Goal: Task Accomplishment & Management: Manage account settings

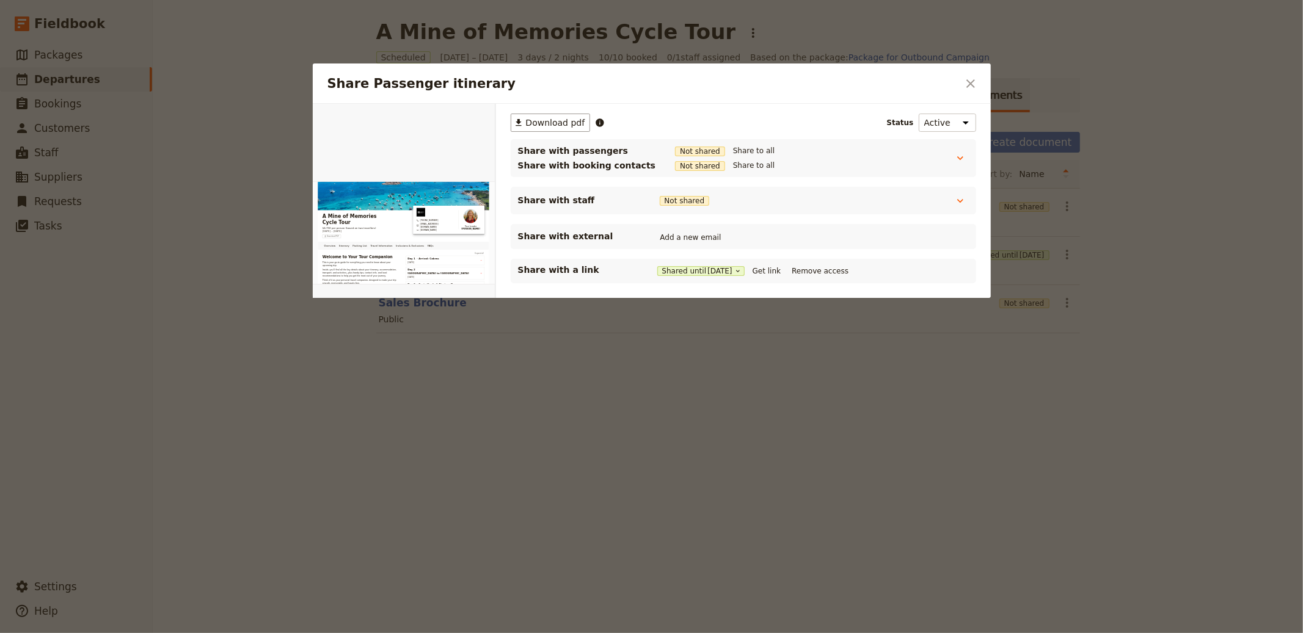
click at [862, 49] on div at bounding box center [651, 316] width 1303 height 633
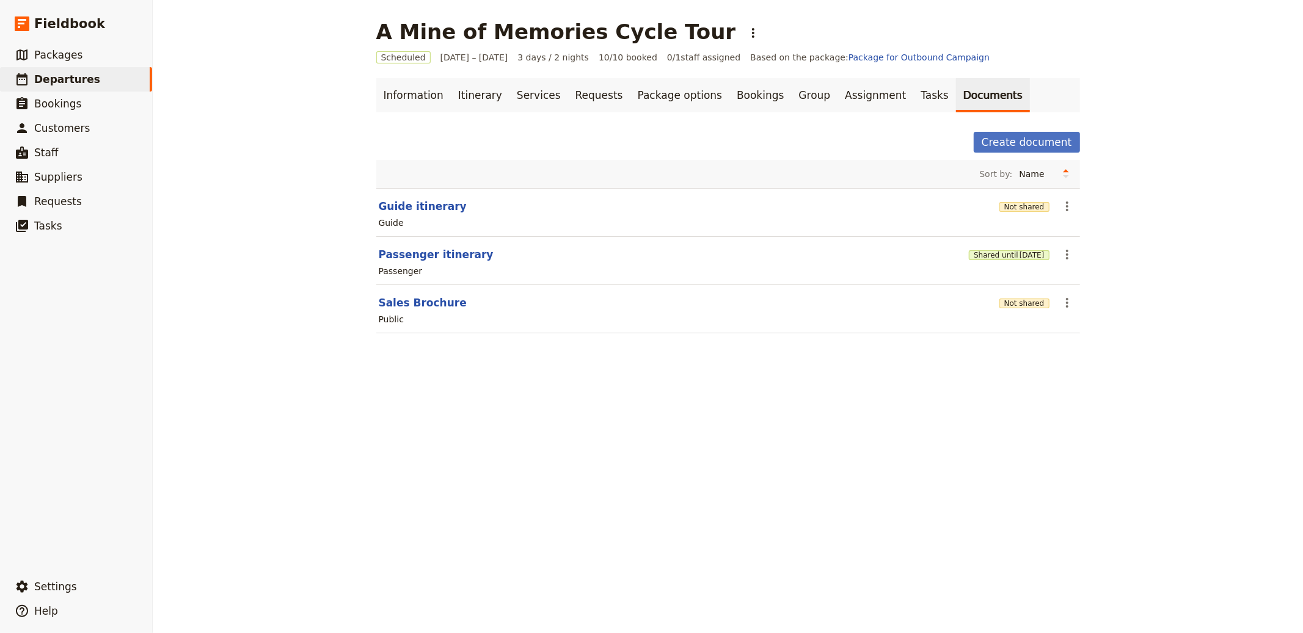
click at [1037, 218] on div "Guide" at bounding box center [727, 223] width 701 height 15
click at [1020, 206] on button "Not shared" at bounding box center [1024, 207] width 50 height 10
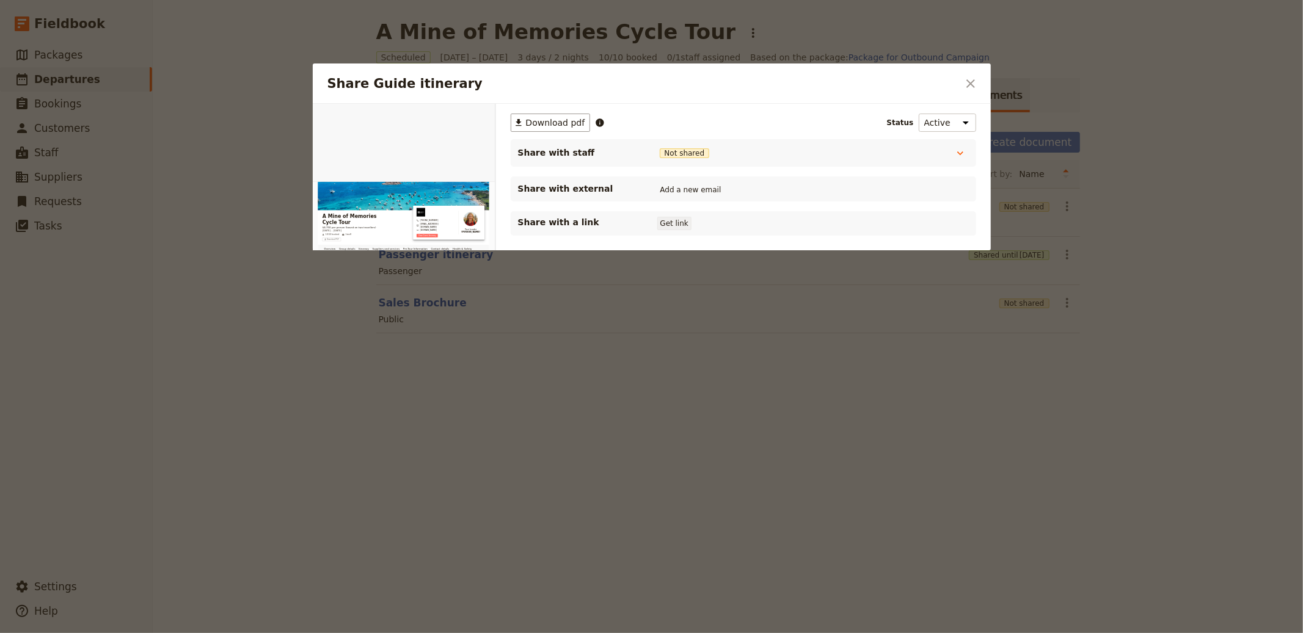
click at [673, 221] on button "Get link" at bounding box center [674, 223] width 34 height 13
click at [967, 82] on icon "Close dialog" at bounding box center [970, 83] width 15 height 15
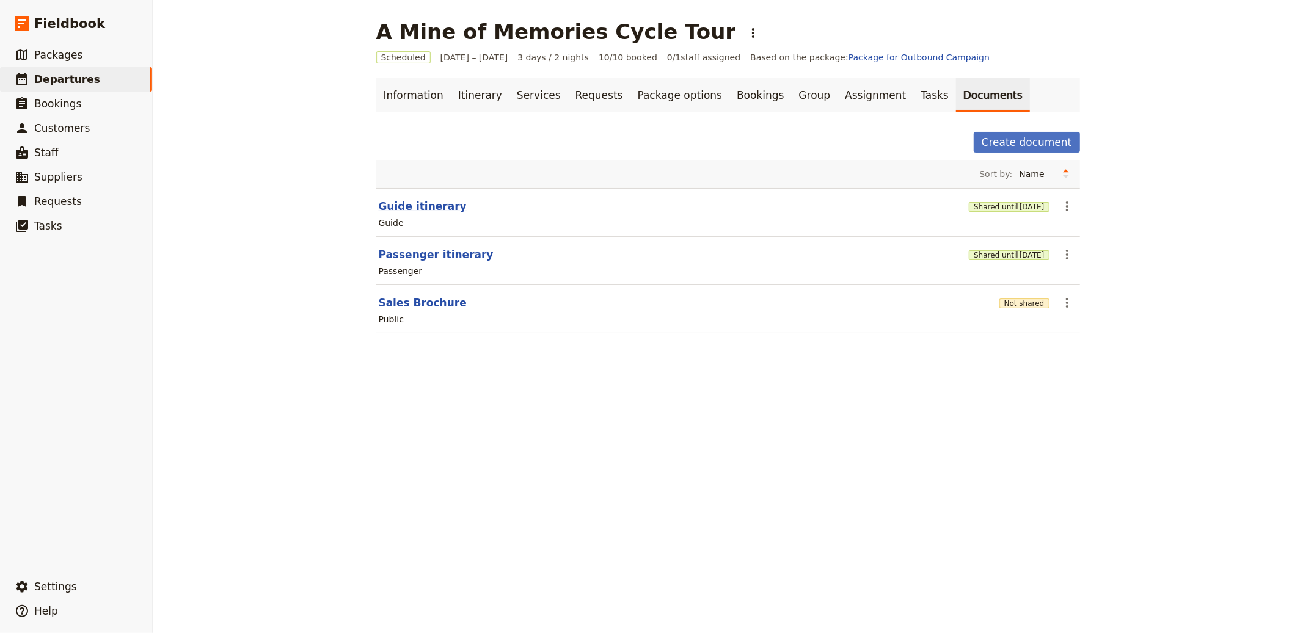
click at [393, 199] on section "Guide itinerary Shared until [DATE] ​ Guide" at bounding box center [728, 212] width 704 height 49
click at [393, 203] on button "Guide itinerary" at bounding box center [423, 206] width 88 height 15
select select "STAFF"
select select "RUN_SHEET"
select select "LARGE"
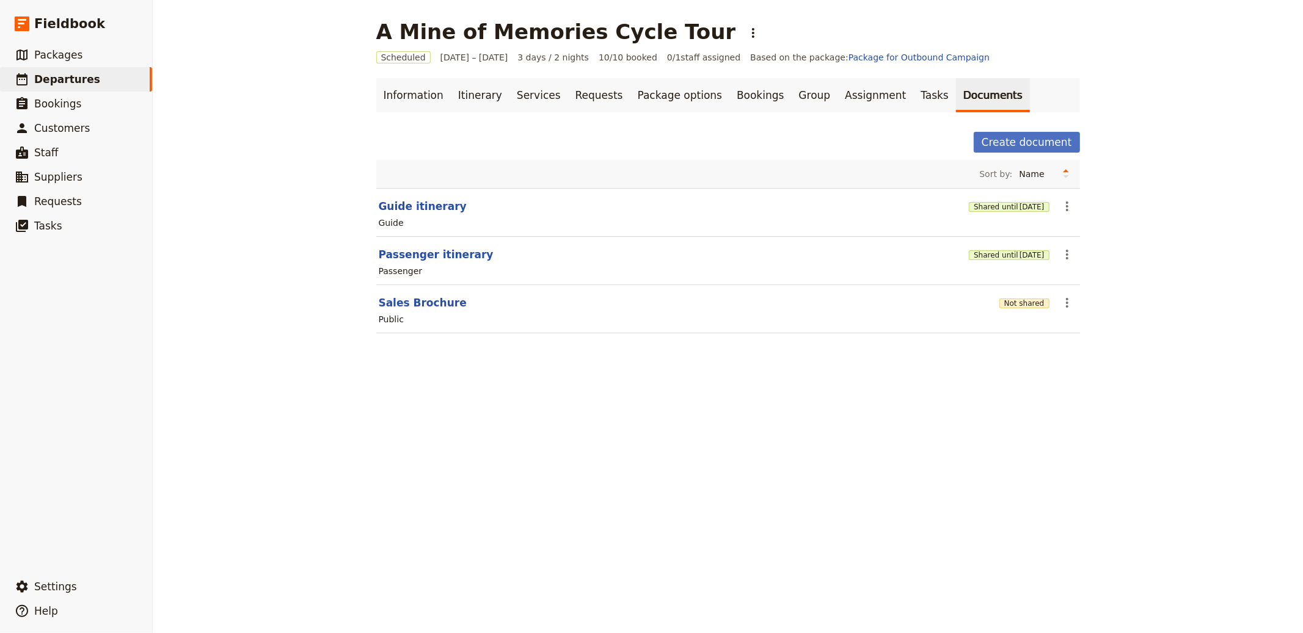
drag, startPoint x: 534, startPoint y: 167, endPoint x: 510, endPoint y: 181, distance: 27.9
click at [534, 167] on div "Sort by: Name Most recently updated Most recently created" at bounding box center [728, 174] width 694 height 18
click at [456, 202] on header "Guide itinerary" at bounding box center [672, 206] width 586 height 15
click at [410, 206] on button "Guide itinerary" at bounding box center [423, 206] width 88 height 15
select select "STAFF"
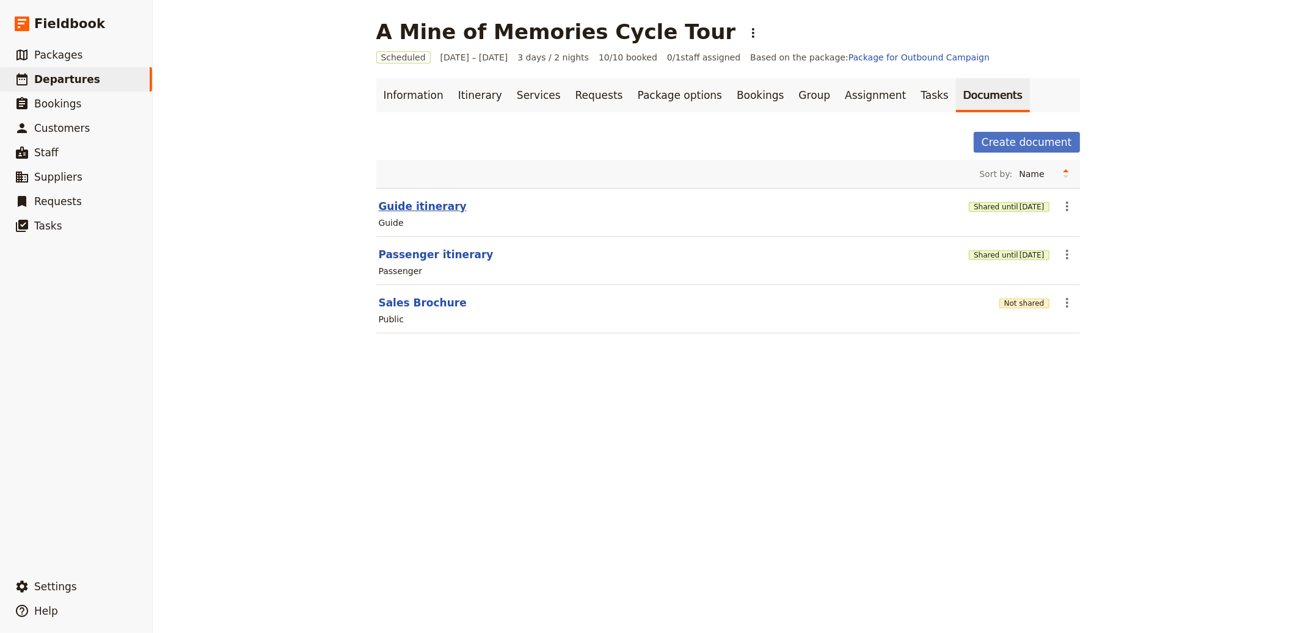
select select "RUN_SHEET"
select select "LARGE"
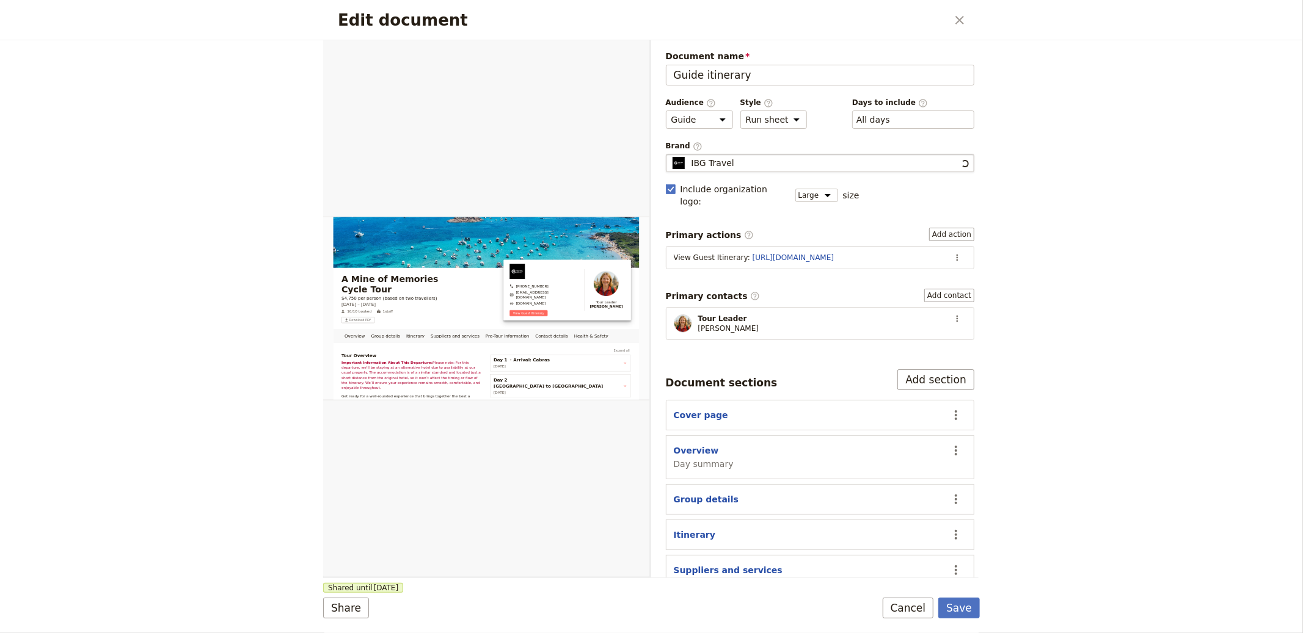
click at [740, 158] on div "IBG Travel" at bounding box center [815, 163] width 288 height 12
click at [671, 155] on input "IBG Travel" at bounding box center [671, 154] width 1 height 1
type input "Just Sardinia"
click at [954, 605] on button "Save" at bounding box center [959, 608] width 42 height 21
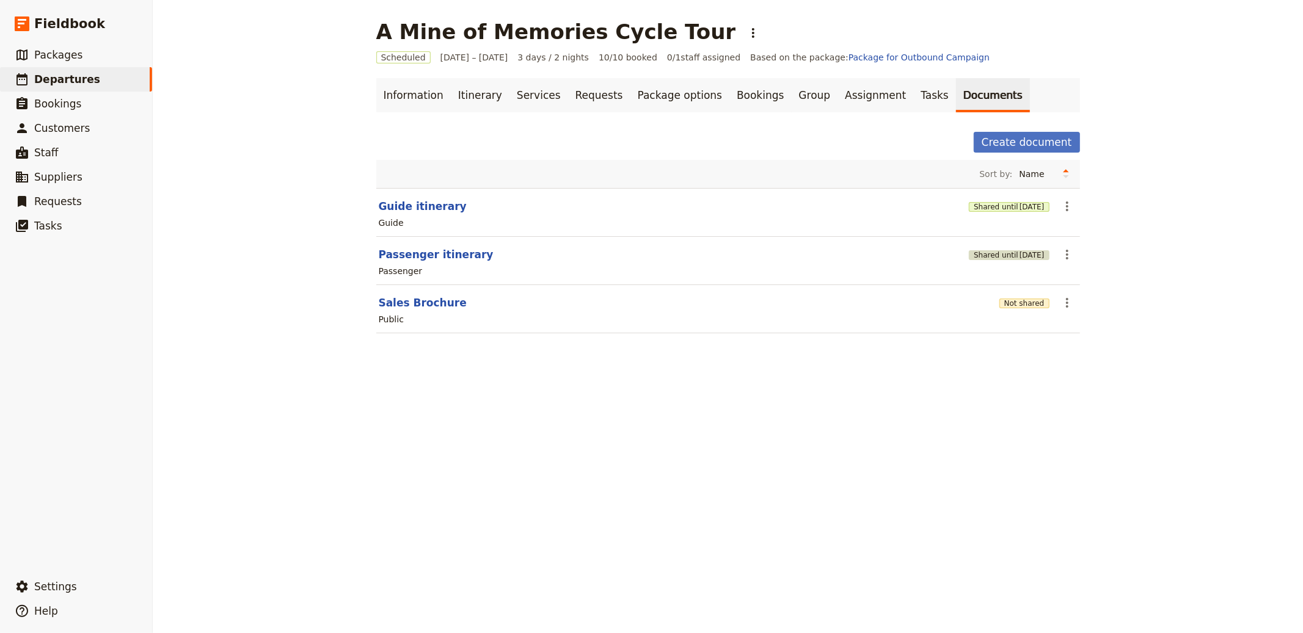
click at [974, 250] on button "Shared until [DATE]" at bounding box center [1009, 255] width 80 height 10
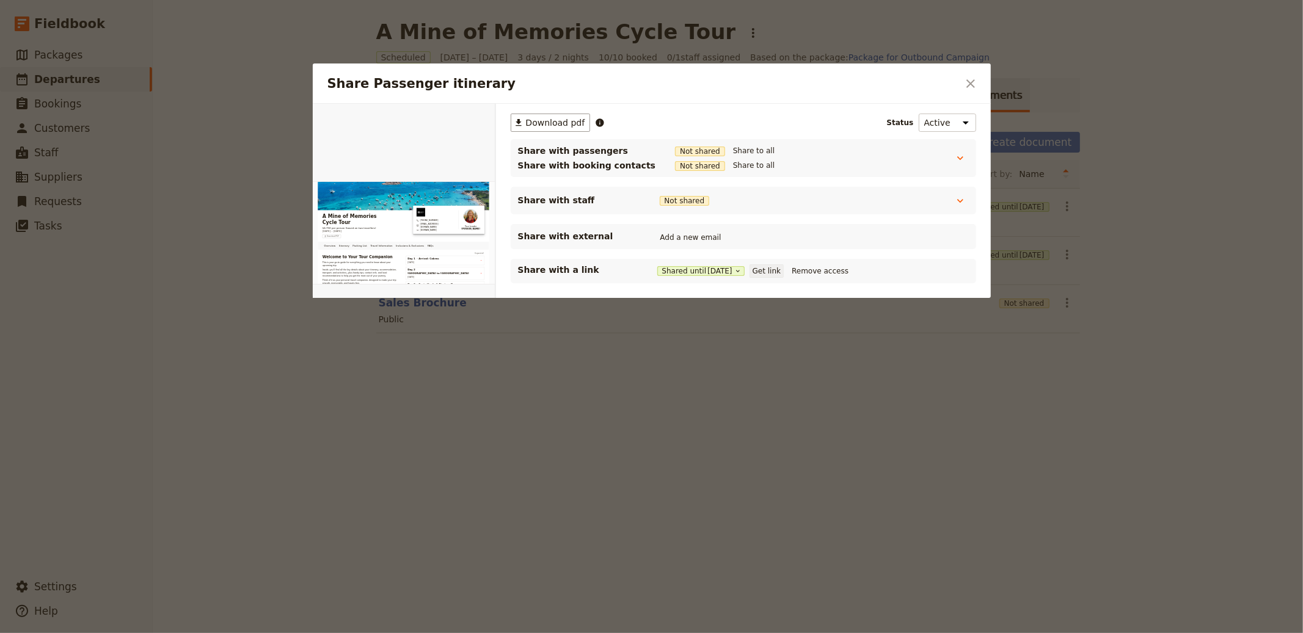
click at [779, 269] on button "Get link" at bounding box center [766, 270] width 34 height 13
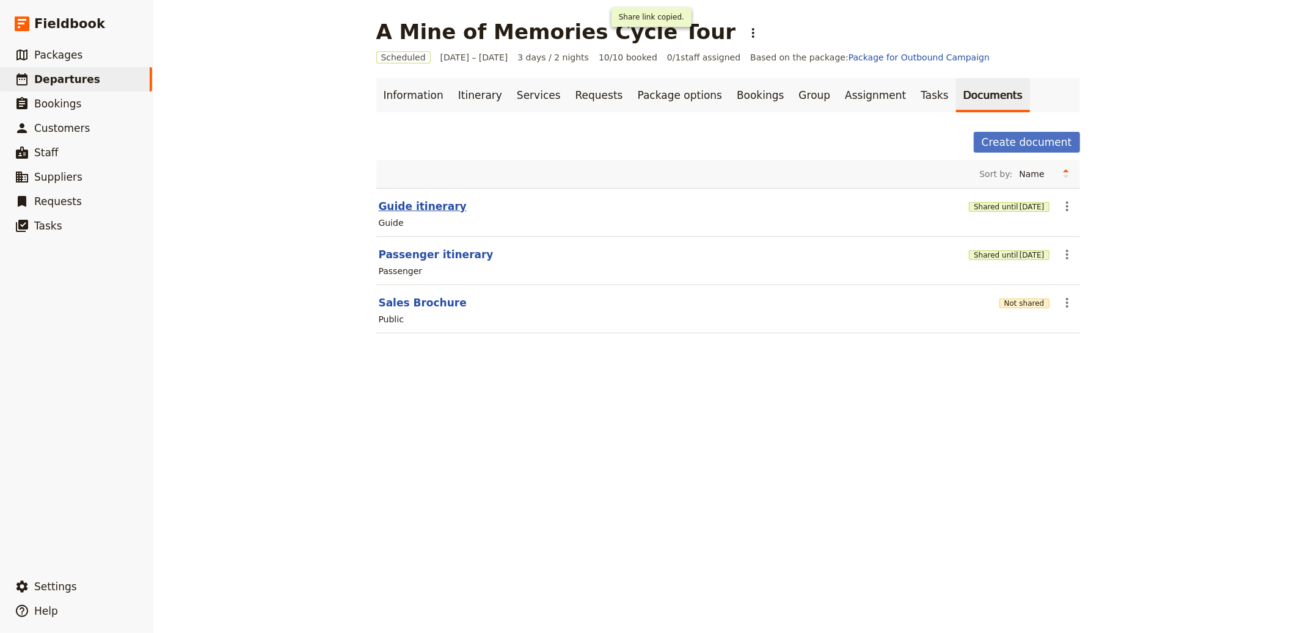
click at [401, 210] on button "Guide itinerary" at bounding box center [423, 206] width 88 height 15
select select "STAFF"
select select "RUN_SHEET"
select select "LARGE"
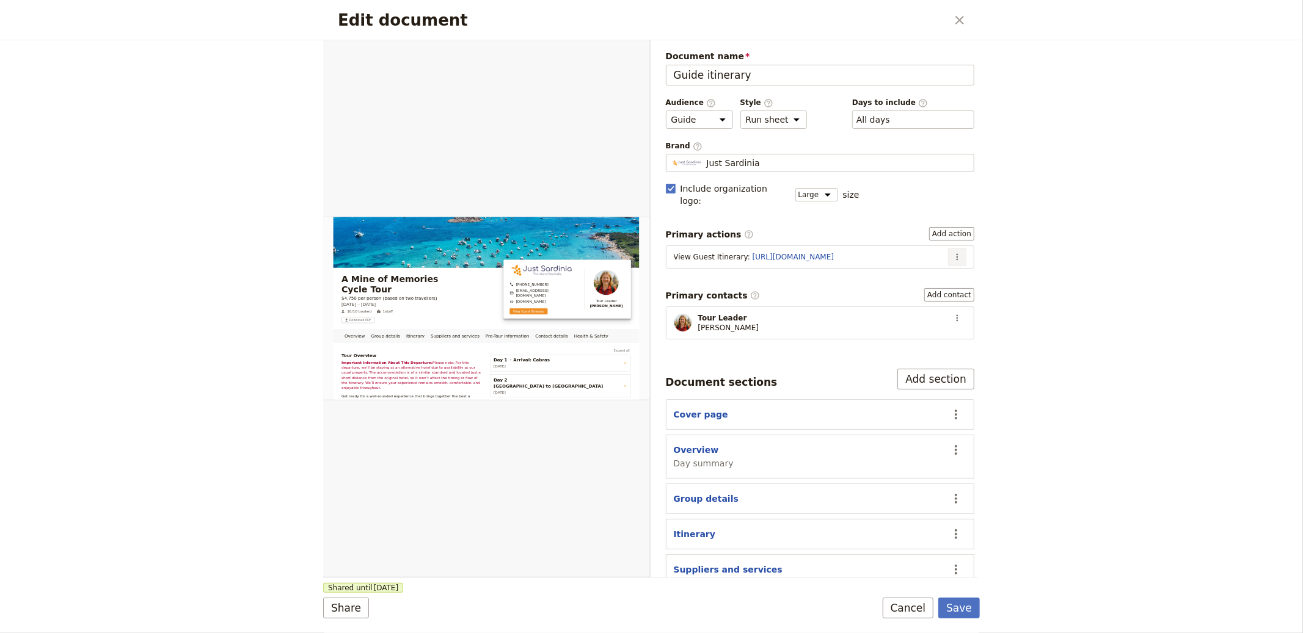
click at [952, 252] on icon "Actions" at bounding box center [957, 257] width 10 height 10
click at [927, 267] on span "Edit action" at bounding box center [907, 272] width 46 height 12
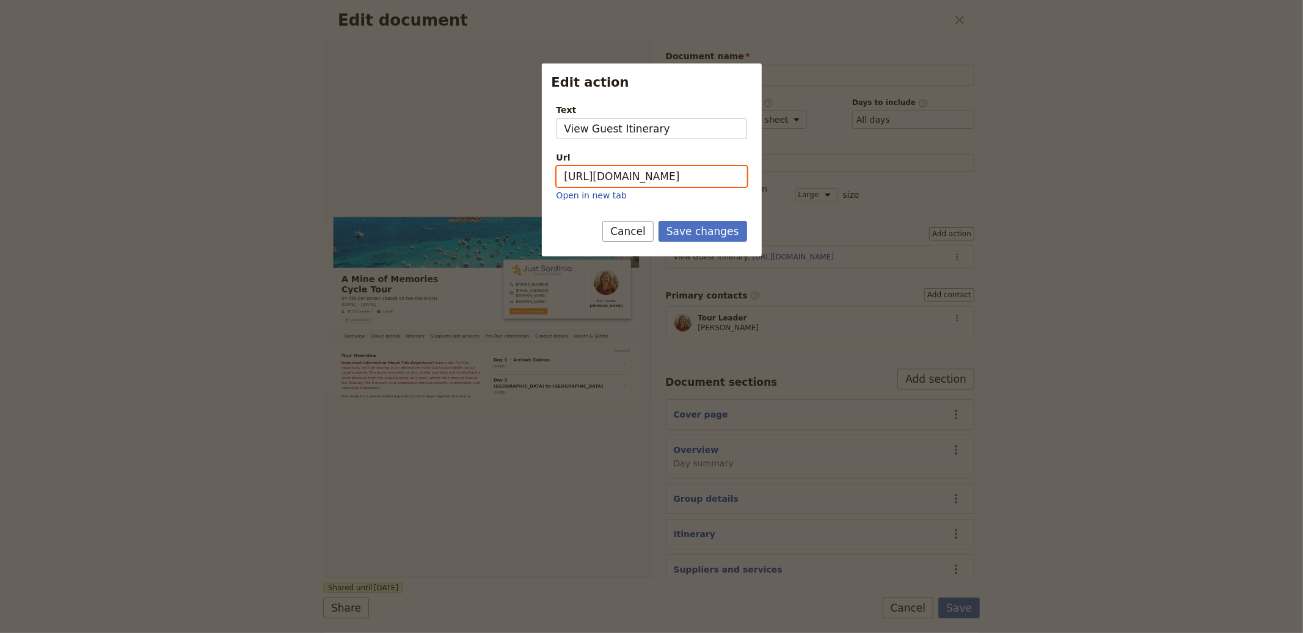
click at [668, 178] on input "[URL][DOMAIN_NAME]" at bounding box center [651, 176] width 191 height 21
paste input "5ZQ3vCpeOllTHTa_L5Ex5"
type input "[URL][DOMAIN_NAME]"
click at [723, 232] on button "Save changes" at bounding box center [702, 231] width 89 height 21
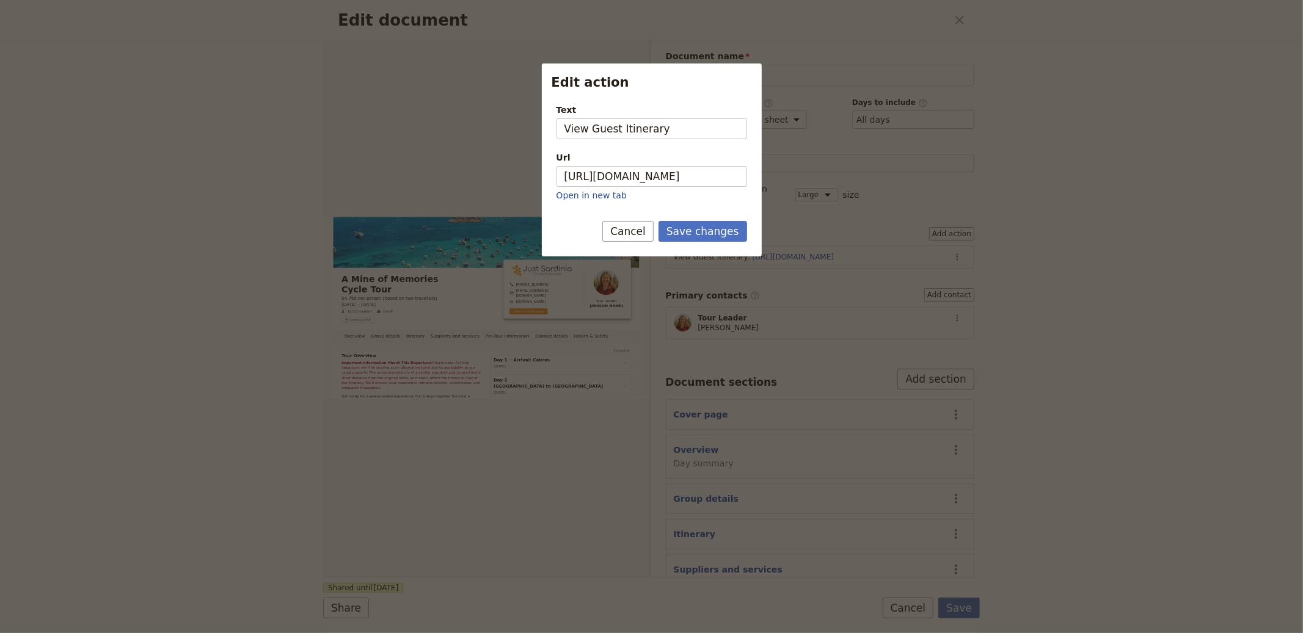
scroll to position [0, 0]
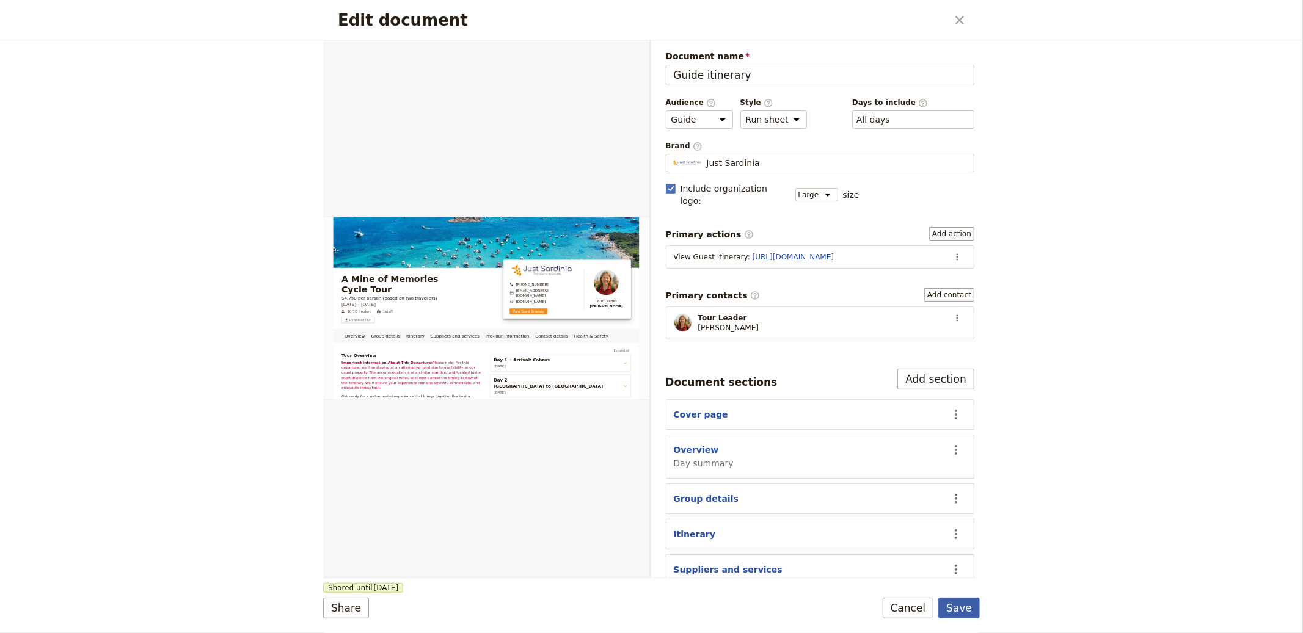
click at [955, 605] on button "Save" at bounding box center [959, 608] width 42 height 21
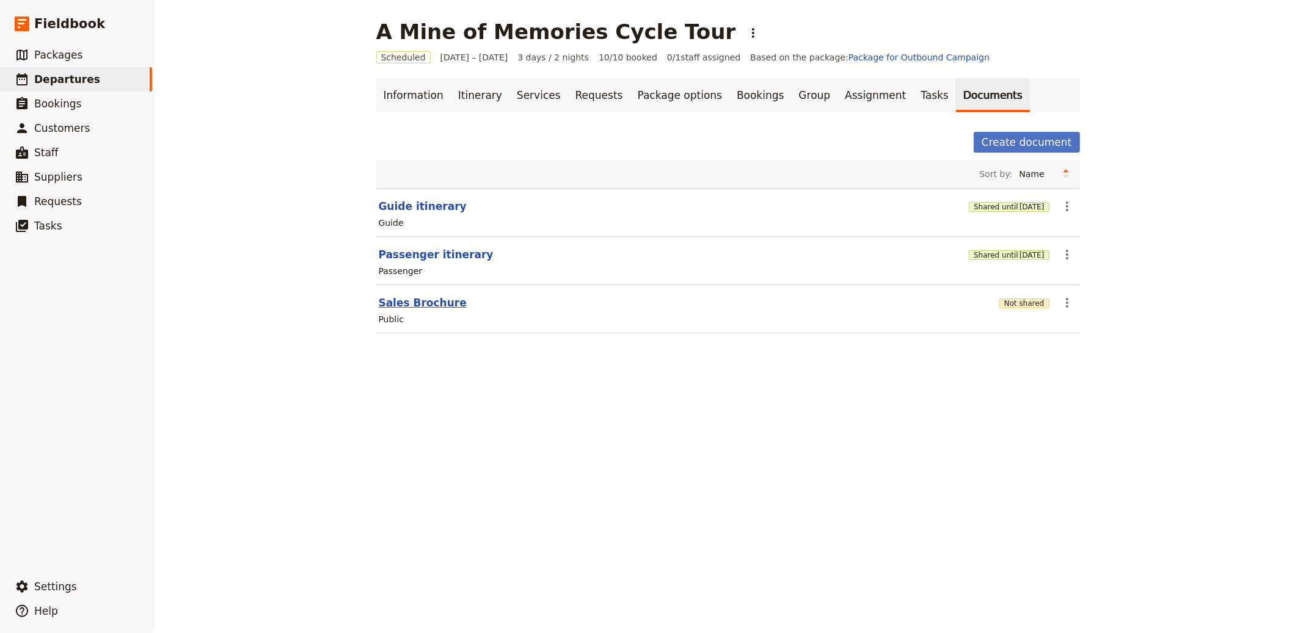
click at [408, 304] on button "Sales Brochure" at bounding box center [423, 303] width 88 height 15
select select "DEFAULT"
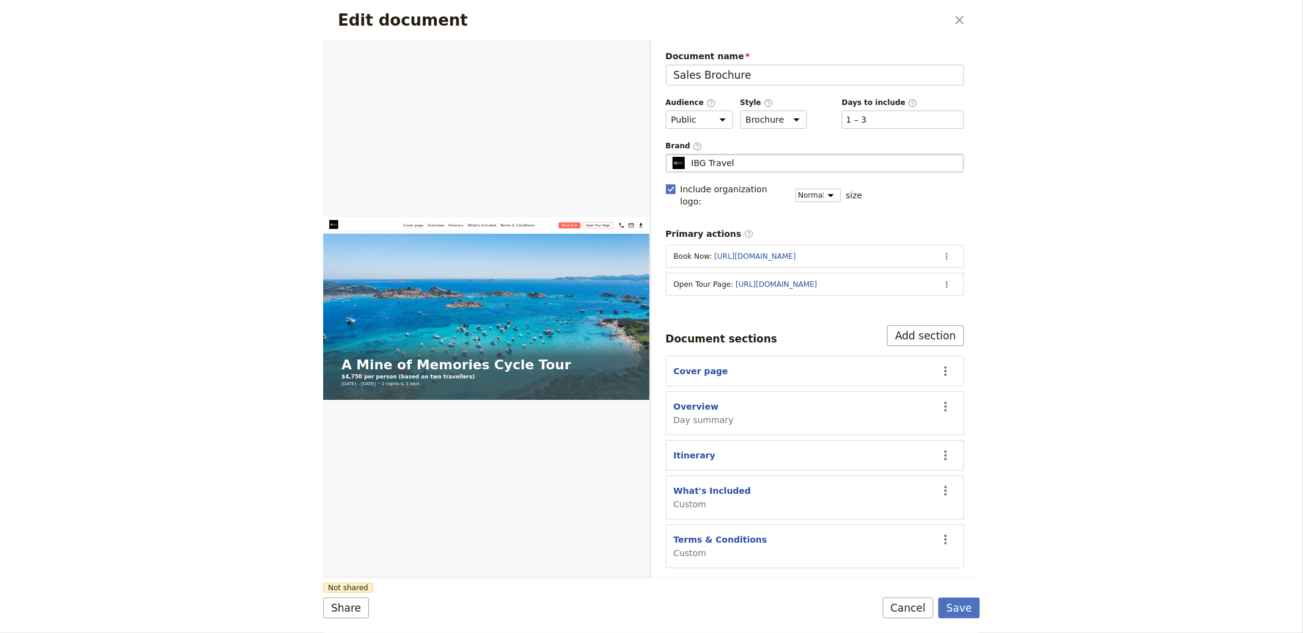
click at [791, 164] on div "IBG Travel" at bounding box center [815, 163] width 288 height 12
click at [671, 155] on input "IBG Travel" at bounding box center [671, 154] width 1 height 1
type input "Just Sardinia"
click at [946, 279] on button "​" at bounding box center [947, 284] width 18 height 18
click at [941, 294] on span "Edit action" at bounding box center [898, 299] width 99 height 12
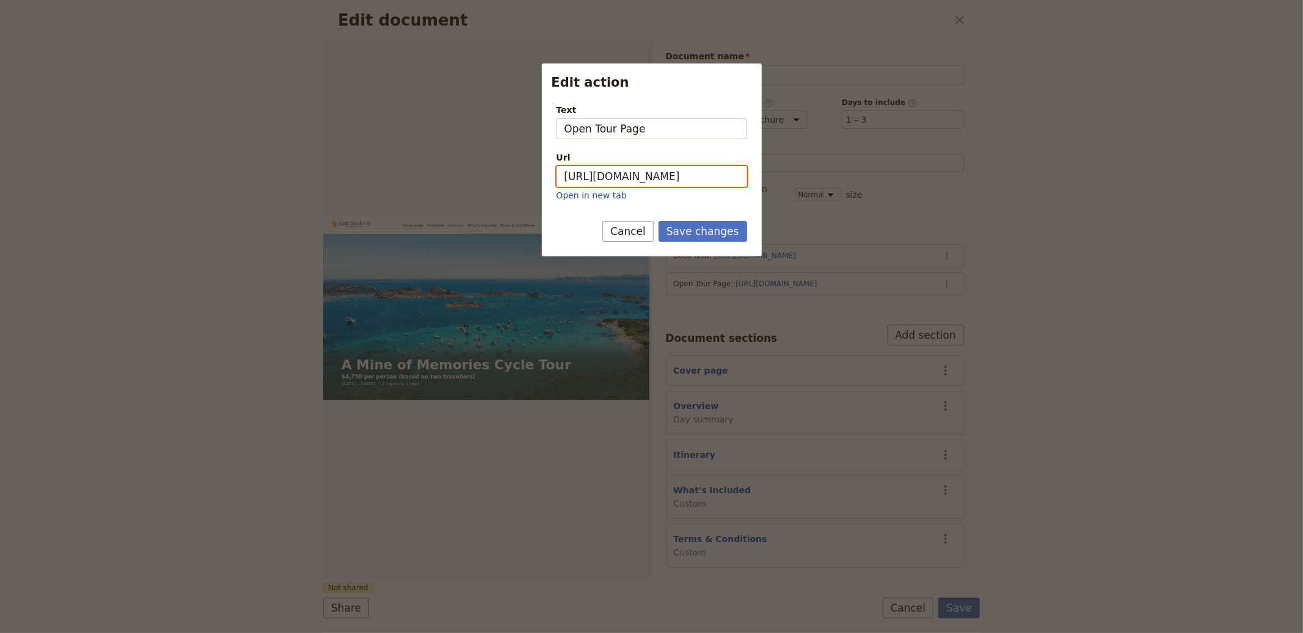
click at [630, 180] on input "[URL][DOMAIN_NAME]" at bounding box center [651, 176] width 191 height 21
paste input "5ZQ3vCpeOllTHTa_L5Ex5"
type input "[URL][DOMAIN_NAME]"
click at [712, 242] on div "Save changes Cancel" at bounding box center [652, 238] width 220 height 35
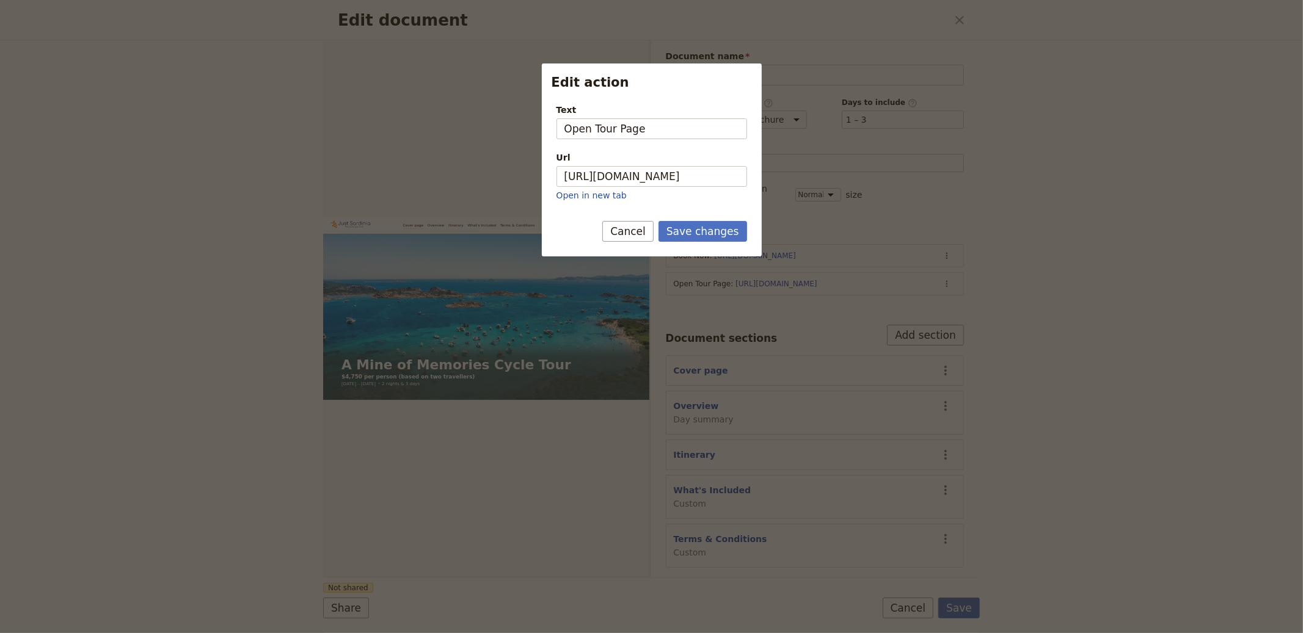
scroll to position [0, 0]
click at [718, 237] on button "Save changes" at bounding box center [702, 231] width 89 height 21
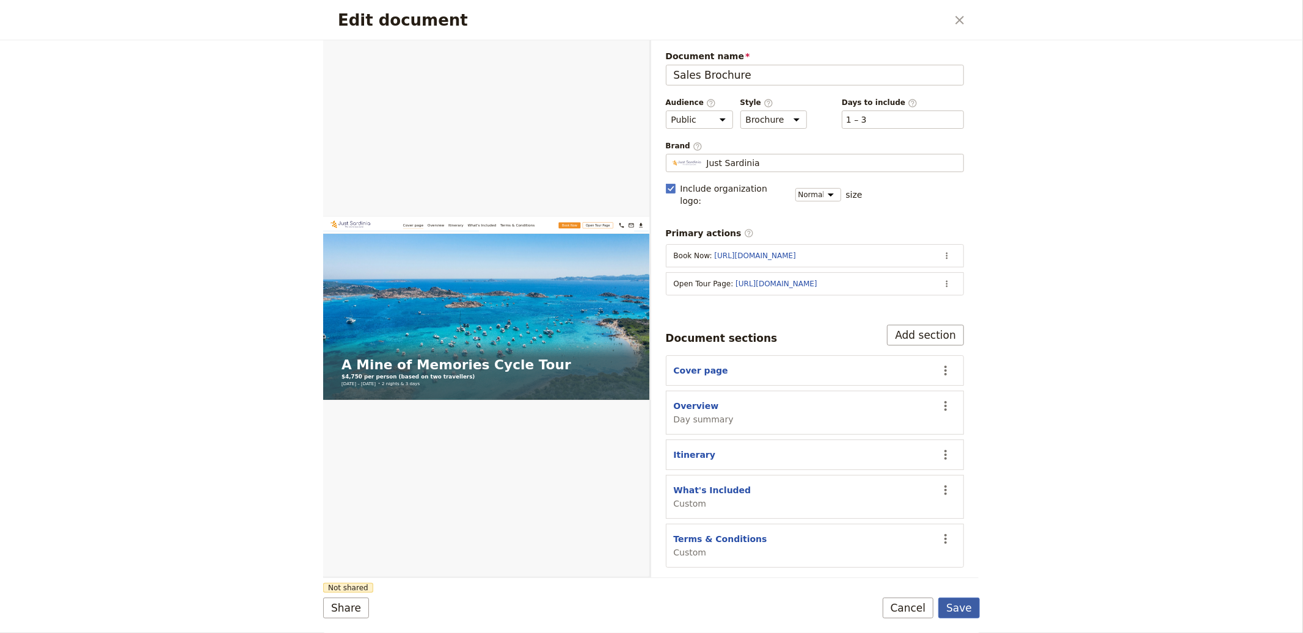
click at [957, 604] on button "Save" at bounding box center [959, 608] width 42 height 21
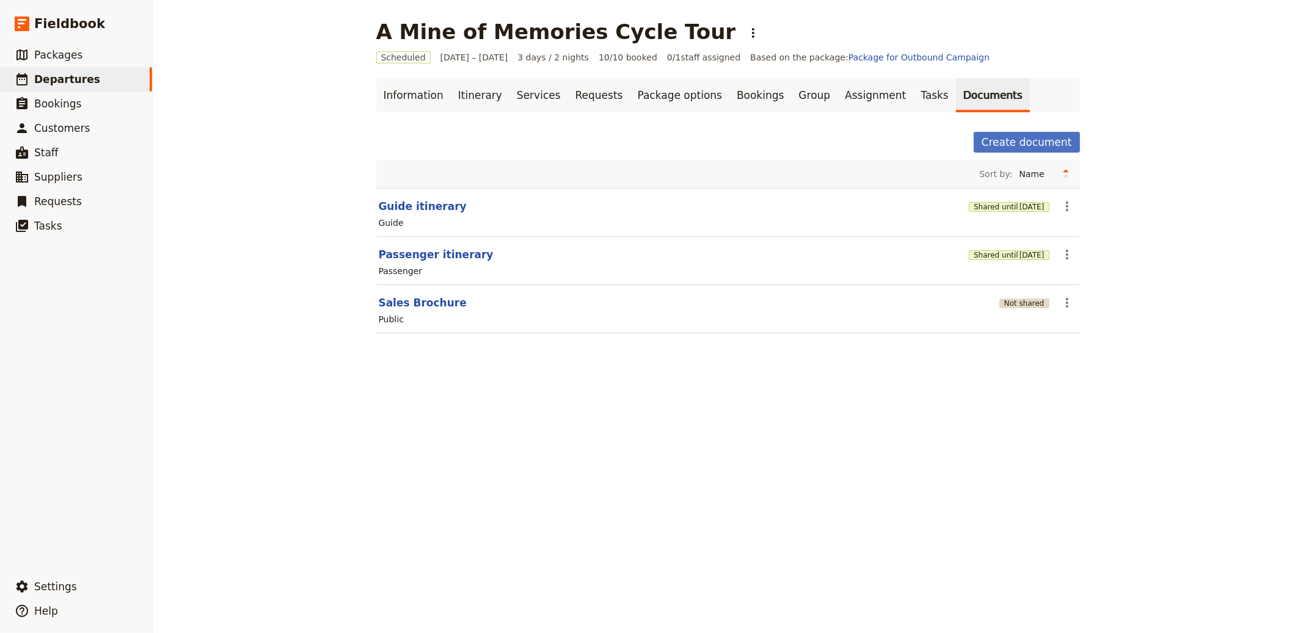
click at [1019, 305] on button "Not shared" at bounding box center [1024, 304] width 50 height 10
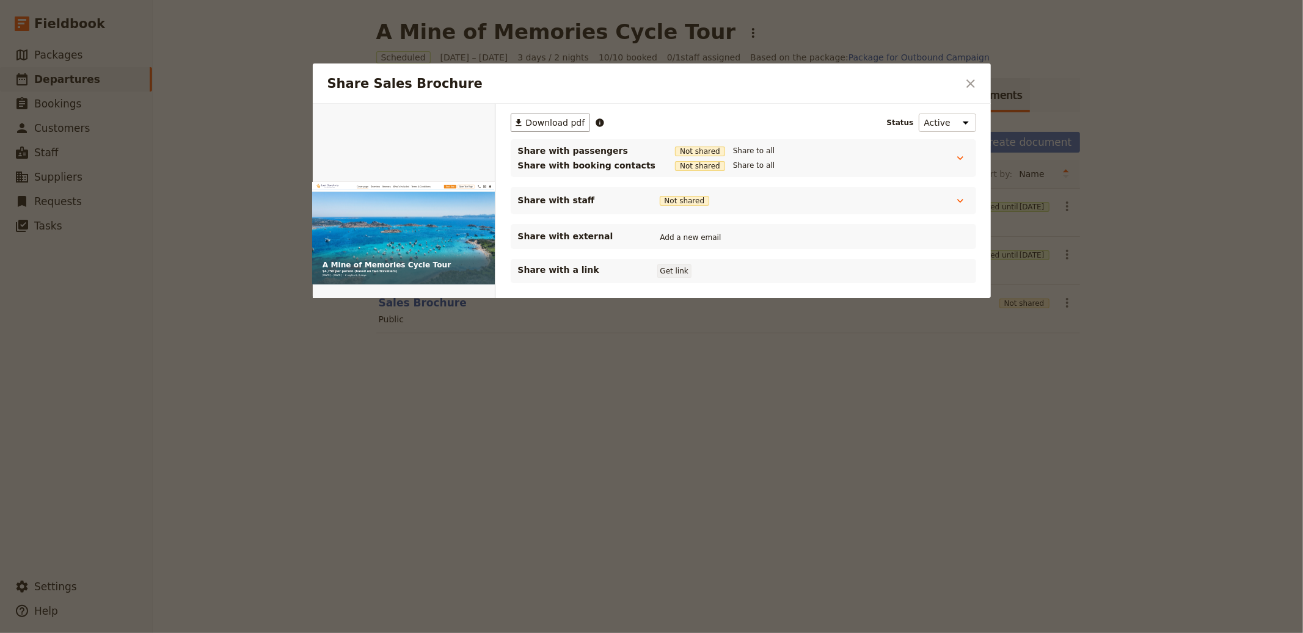
click at [684, 264] on button "Get link" at bounding box center [674, 270] width 34 height 13
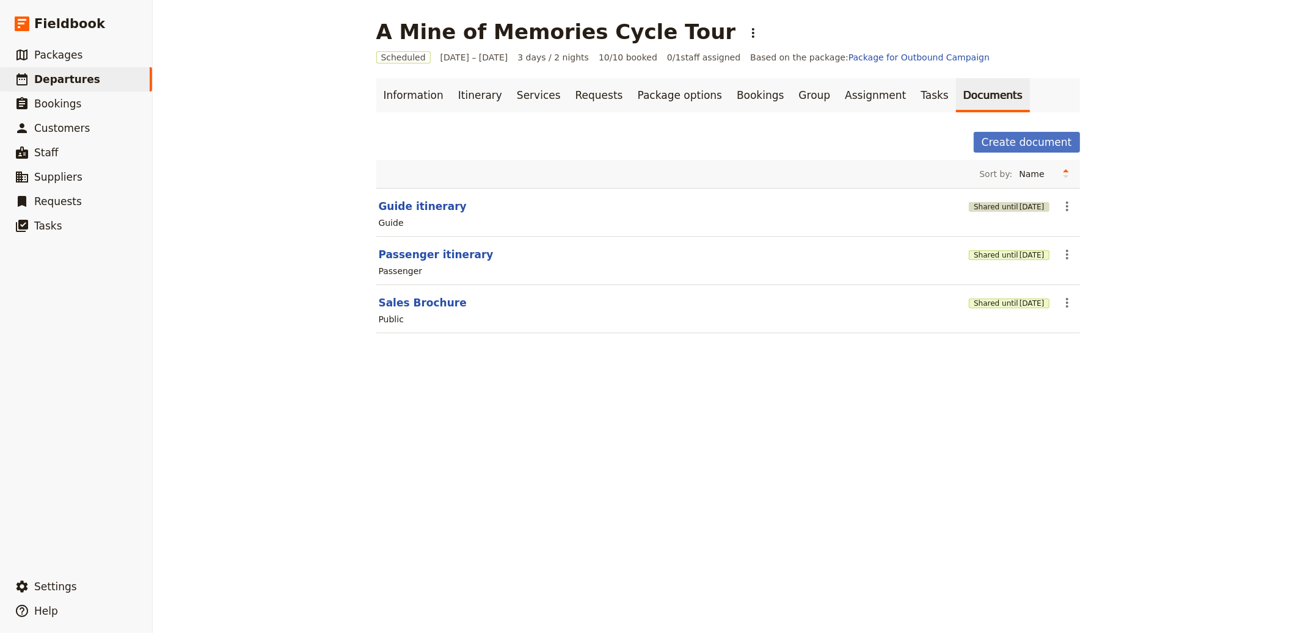
click at [1019, 203] on span "[DATE]" at bounding box center [1031, 207] width 25 height 10
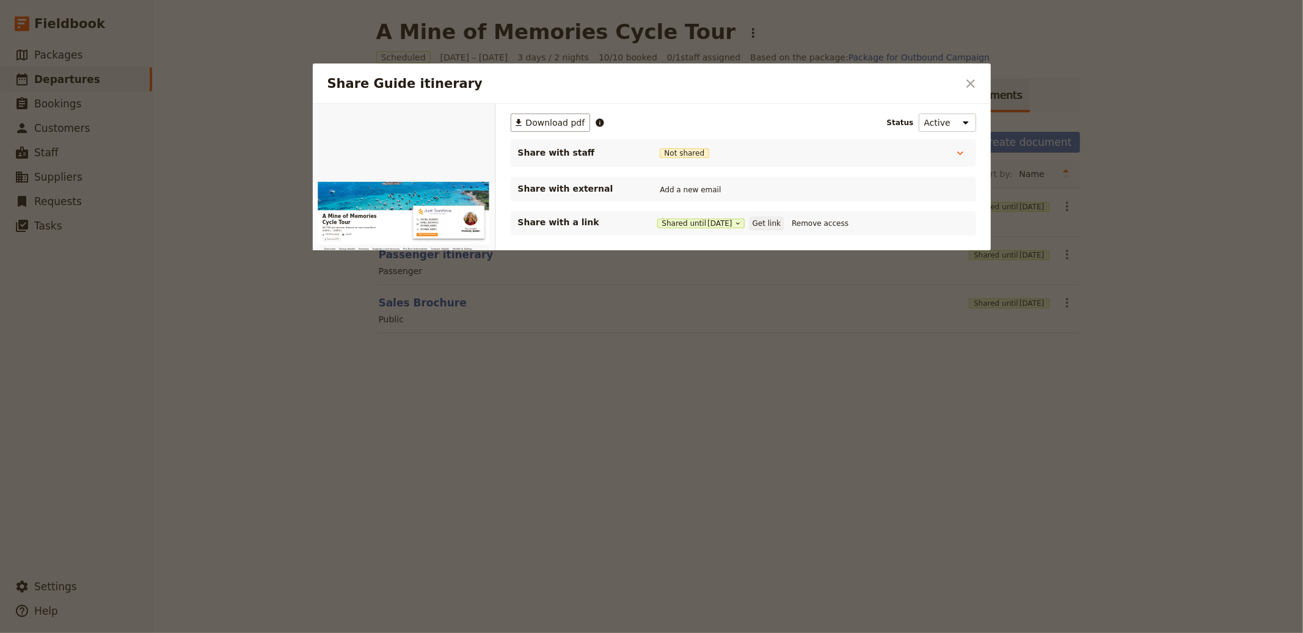
click at [778, 228] on button "Get link" at bounding box center [766, 223] width 34 height 13
